Goal: Transaction & Acquisition: Purchase product/service

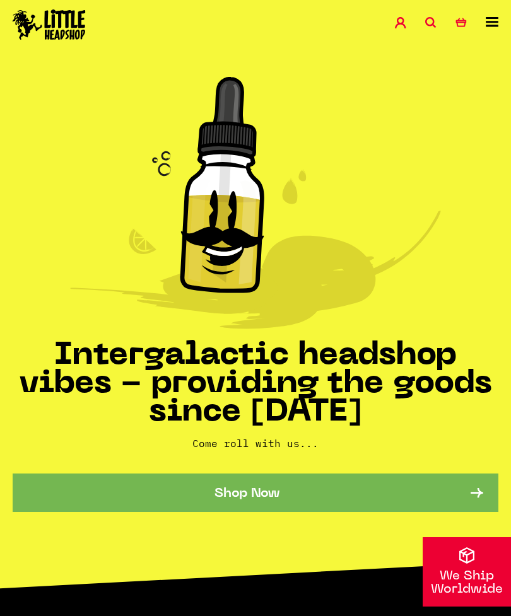
click at [457, 18] on icon "10" at bounding box center [460, 22] width 11 height 11
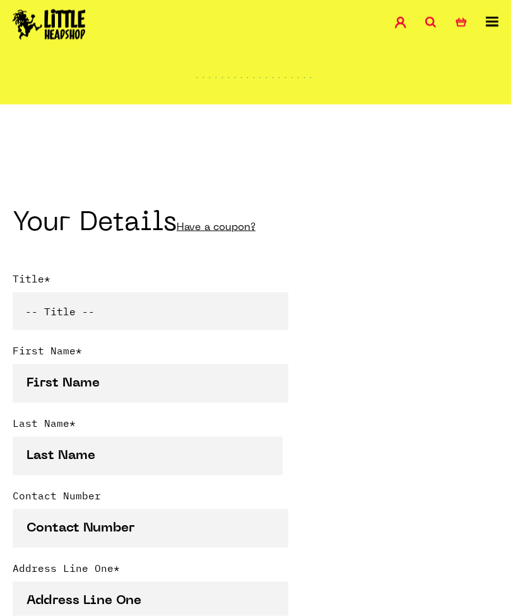
click at [83, 318] on select "-- Title -- Mr Mrs Ms Miss Dr Prof" at bounding box center [151, 312] width 276 height 38
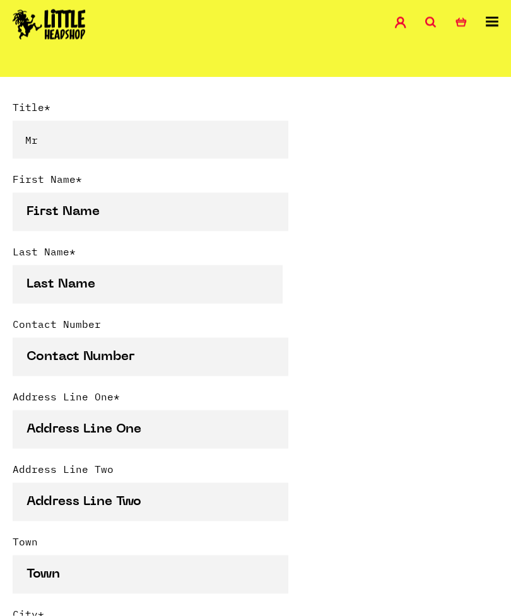
scroll to position [334, 0]
click at [64, 146] on select "-- Title -- Mr Mrs Ms Miss Dr Prof" at bounding box center [151, 139] width 276 height 38
select select "mrs"
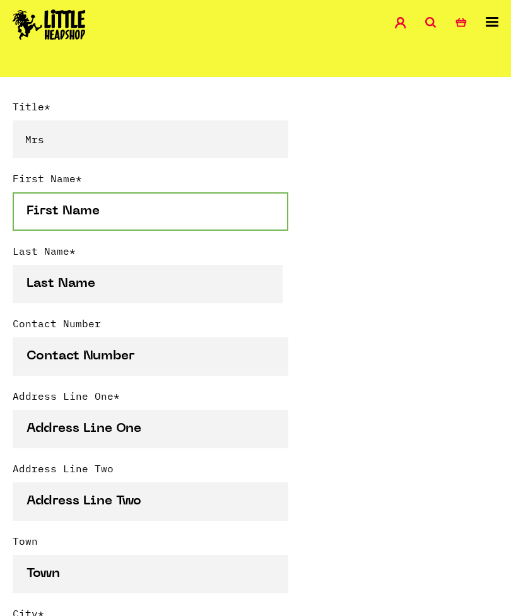
click at [81, 223] on input "First Name *" at bounding box center [151, 211] width 276 height 38
type input "E"
type input "[PERSON_NAME]"
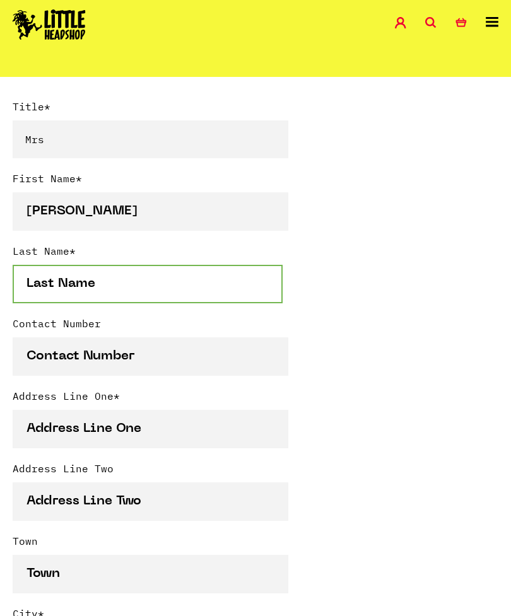
click at [216, 277] on input "Last Name *" at bounding box center [148, 284] width 270 height 38
type input "Juarues"
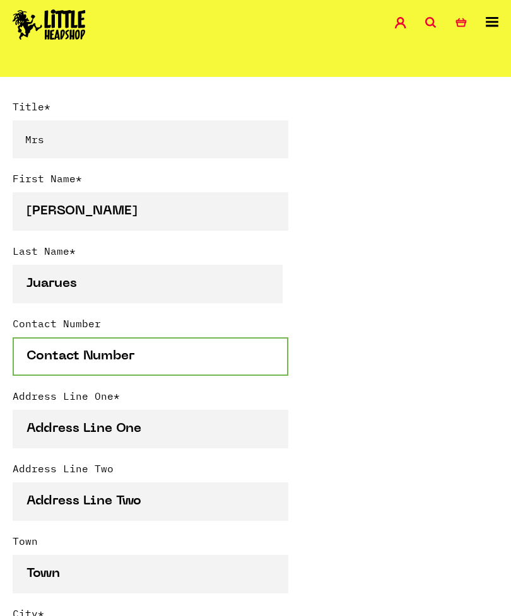
click at [69, 369] on input "Contact Number" at bounding box center [151, 356] width 276 height 38
type input "4142100425"
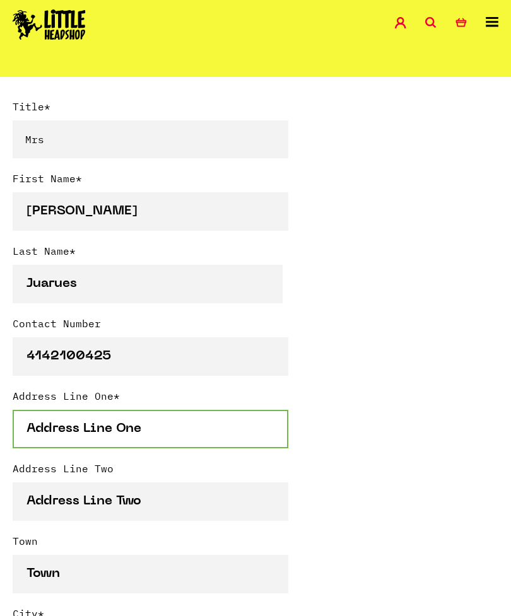
click at [35, 422] on input "Address Line One *" at bounding box center [151, 429] width 276 height 38
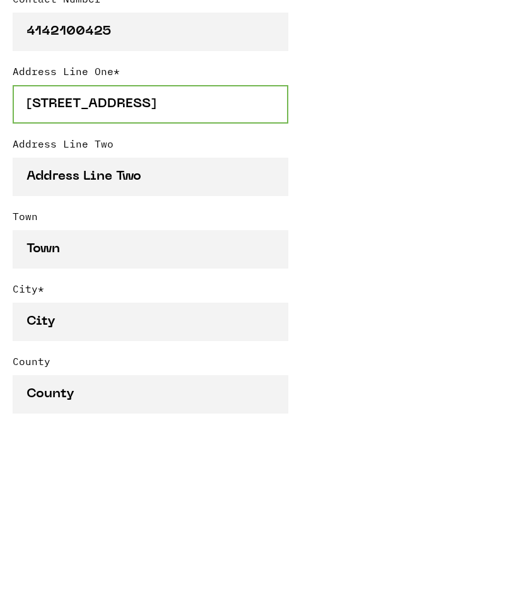
scroll to position [489, 0]
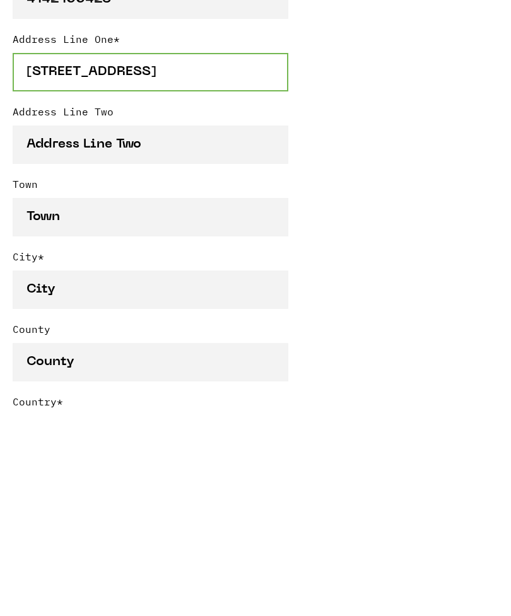
type input "[STREET_ADDRESS]"
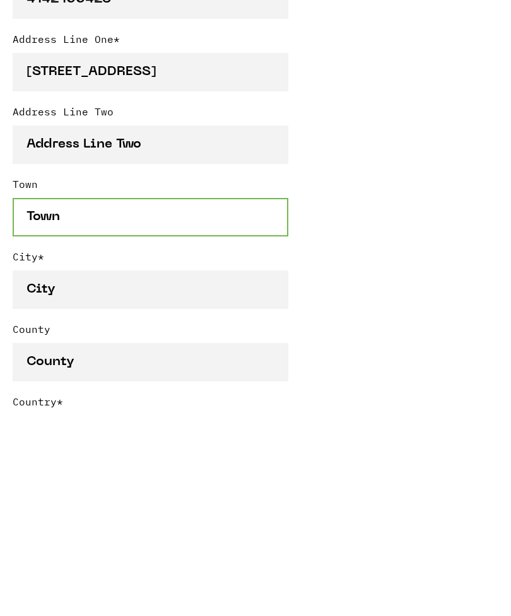
click at [40, 400] on input "Town" at bounding box center [151, 419] width 276 height 38
type input "M"
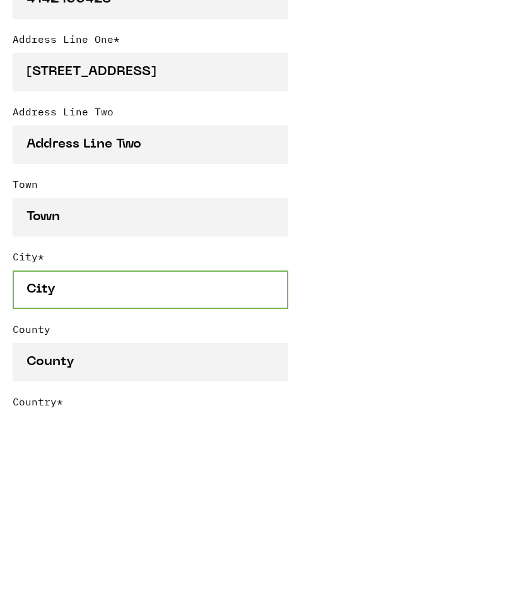
click at [49, 472] on input "City *" at bounding box center [151, 491] width 276 height 38
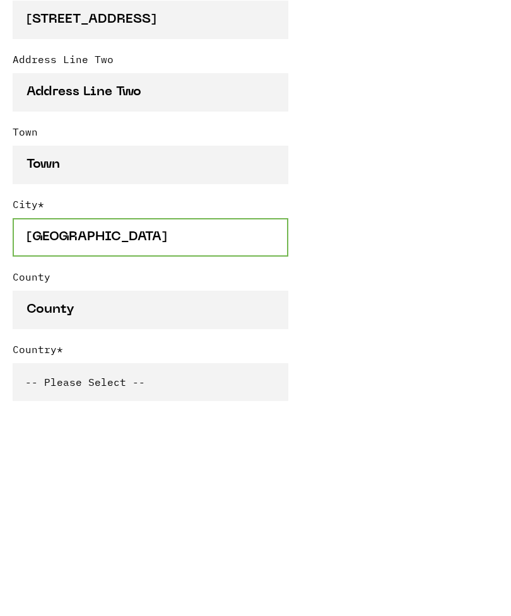
type input "[GEOGRAPHIC_DATA]"
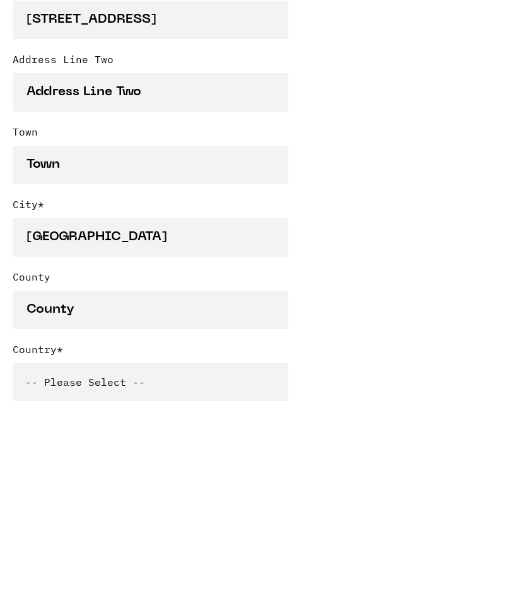
click at [45, 563] on select "-- Please Select -- [GEOGRAPHIC_DATA] [GEOGRAPHIC_DATA] [GEOGRAPHIC_DATA] [GEOG…" at bounding box center [151, 582] width 276 height 38
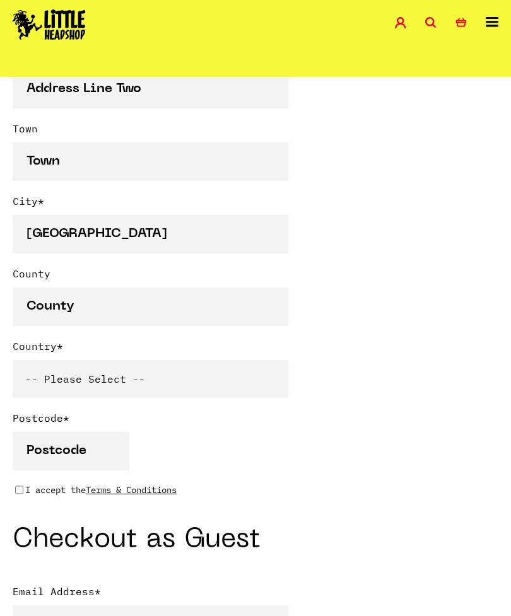
scroll to position [751, 0]
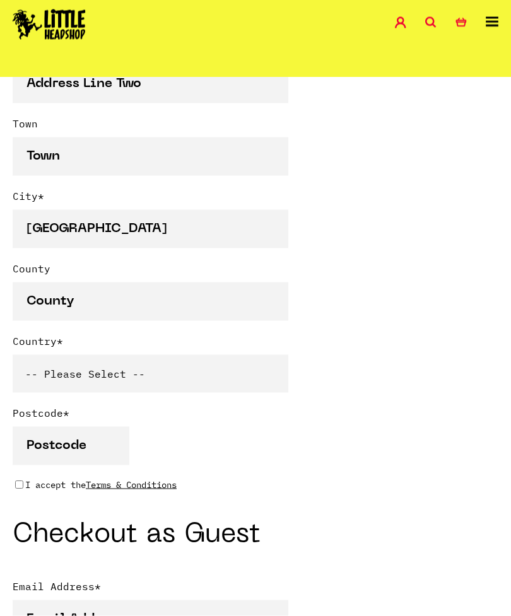
click at [218, 366] on select "-- Please Select -- [GEOGRAPHIC_DATA] [GEOGRAPHIC_DATA] [GEOGRAPHIC_DATA] [GEOG…" at bounding box center [151, 374] width 276 height 38
click at [77, 366] on select "-- Please Select -- [GEOGRAPHIC_DATA] [GEOGRAPHIC_DATA] [GEOGRAPHIC_DATA] [GEOG…" at bounding box center [151, 374] width 276 height 38
click at [85, 377] on select "-- Please Select -- [GEOGRAPHIC_DATA] [GEOGRAPHIC_DATA] [GEOGRAPHIC_DATA] [GEOG…" at bounding box center [151, 374] width 276 height 38
select select "36"
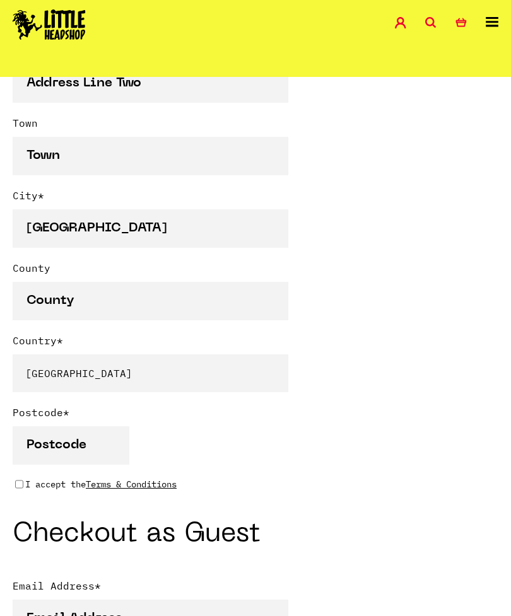
click at [209, 380] on select "-- Please Select -- [GEOGRAPHIC_DATA] [GEOGRAPHIC_DATA] [GEOGRAPHIC_DATA] [GEOG…" at bounding box center [151, 373] width 276 height 38
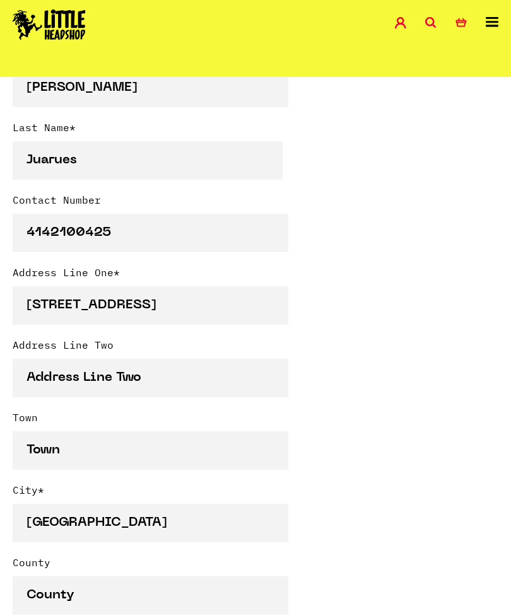
scroll to position [453, 0]
